Goal: Information Seeking & Learning: Learn about a topic

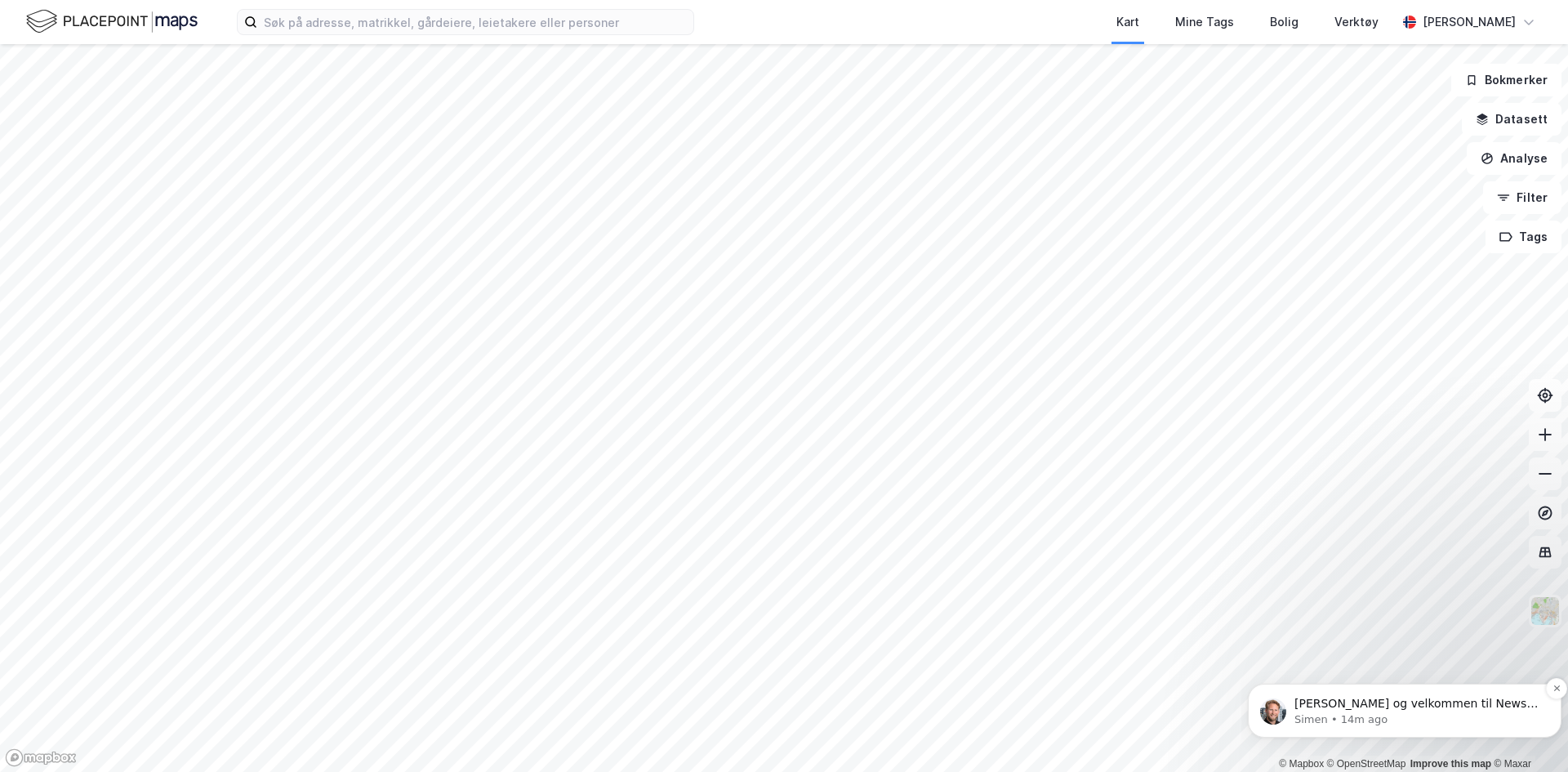
click at [1409, 707] on p "[PERSON_NAME] og velkommen til Newsec Maps, [PERSON_NAME] det er du lurer på så…" at bounding box center [1417, 704] width 247 height 16
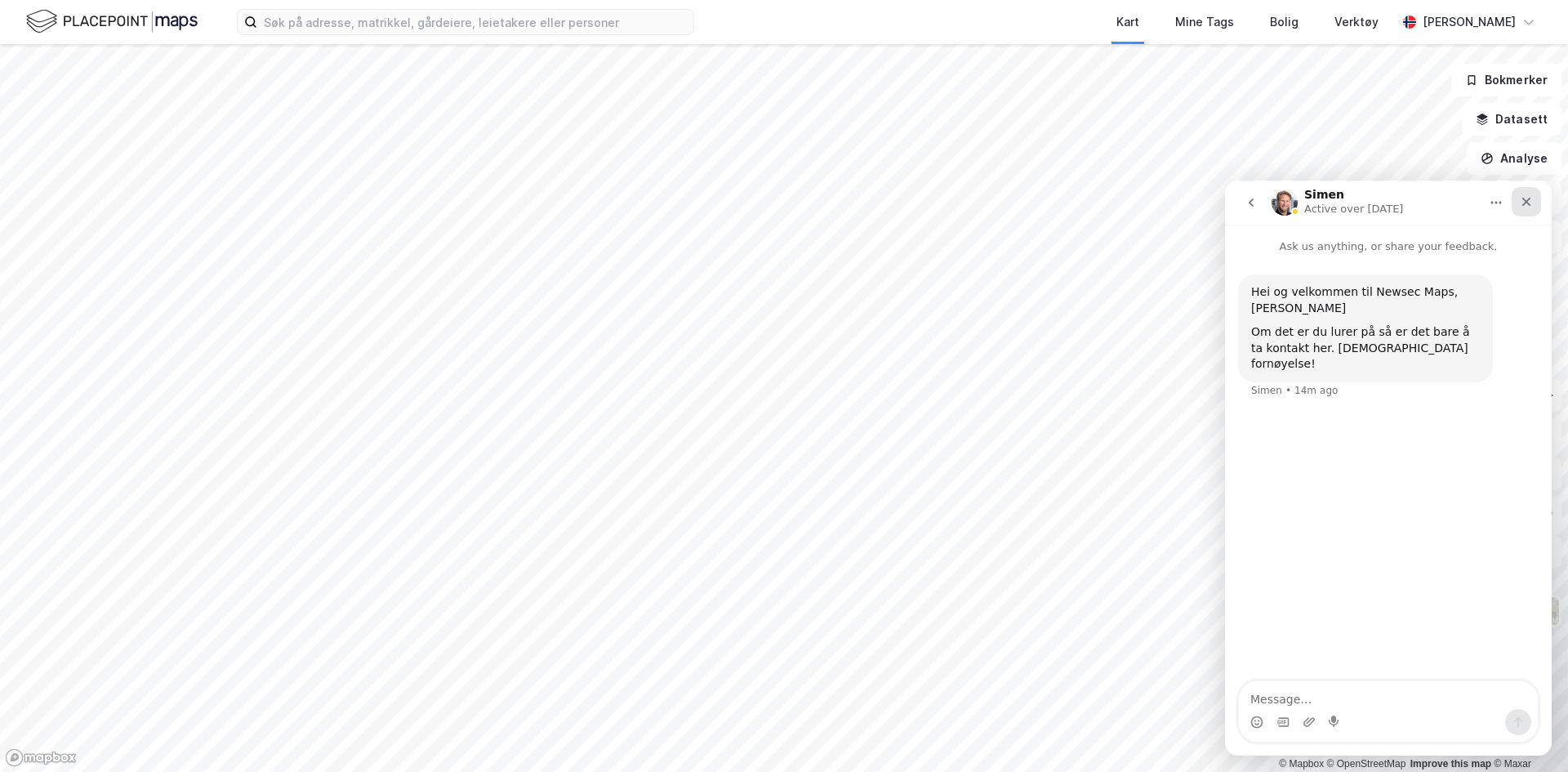
click at [1533, 205] on div "Close" at bounding box center [1526, 201] width 29 height 29
